Goal: Task Accomplishment & Management: Manage account settings

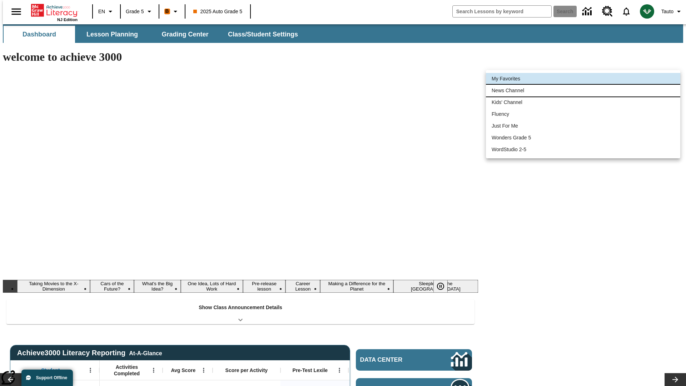
click at [583, 90] on li "News Channel" at bounding box center [583, 91] width 194 height 12
type input "120"
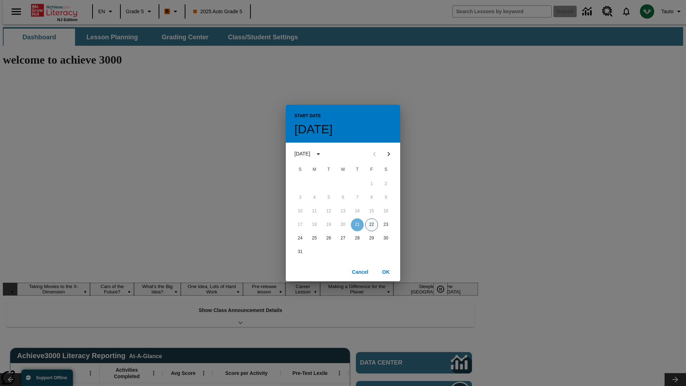
click at [371, 224] on button "22" at bounding box center [371, 224] width 13 height 13
click at [386, 271] on button "OK" at bounding box center [385, 271] width 23 height 13
